Goal: Task Accomplishment & Management: Manage account settings

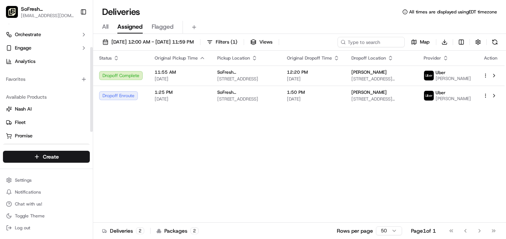
scroll to position [37, 0]
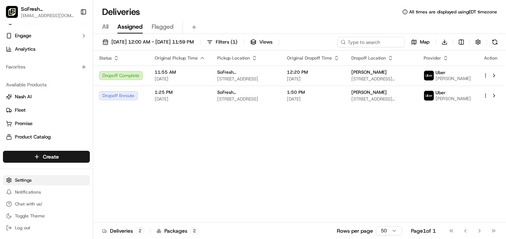
click at [29, 180] on html "SoFresh ([GEOGRAPHIC_DATA]) [EMAIL_ADDRESS][DOMAIN_NAME] Toggle Sidebar Deliver…" at bounding box center [253, 119] width 506 height 239
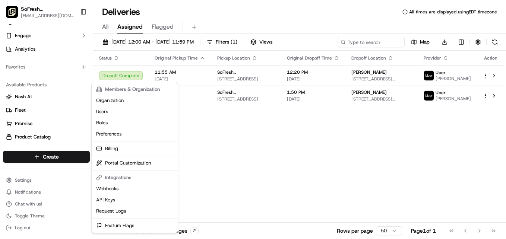
click at [22, 179] on html "SoFresh ([GEOGRAPHIC_DATA]) [EMAIL_ADDRESS][DOMAIN_NAME] Toggle Sidebar Deliver…" at bounding box center [253, 119] width 506 height 239
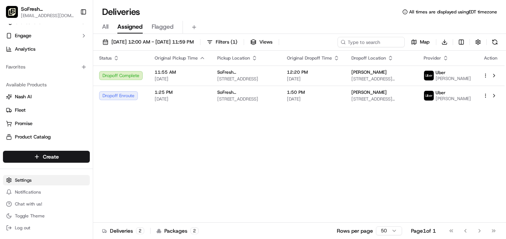
click at [23, 179] on html "SoFresh ([GEOGRAPHIC_DATA]) [EMAIL_ADDRESS][DOMAIN_NAME] Toggle Sidebar Deliver…" at bounding box center [253, 119] width 506 height 239
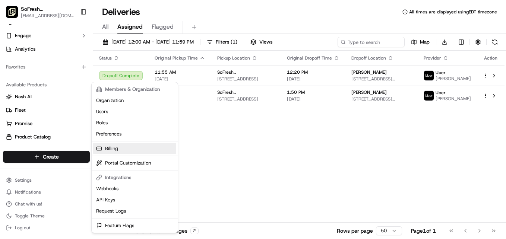
click at [112, 145] on link "Billing" at bounding box center [134, 148] width 83 height 11
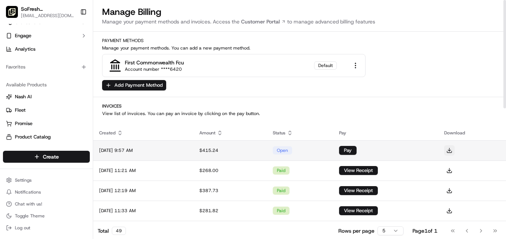
click at [454, 152] on button at bounding box center [449, 150] width 10 height 10
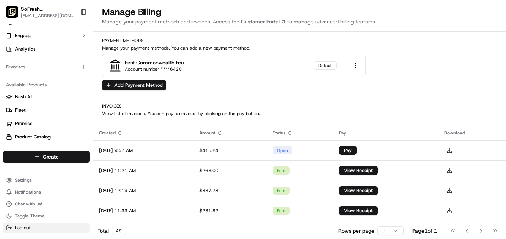
click at [23, 228] on span "Log out" at bounding box center [22, 228] width 15 height 6
